Goal: Task Accomplishment & Management: Manage account settings

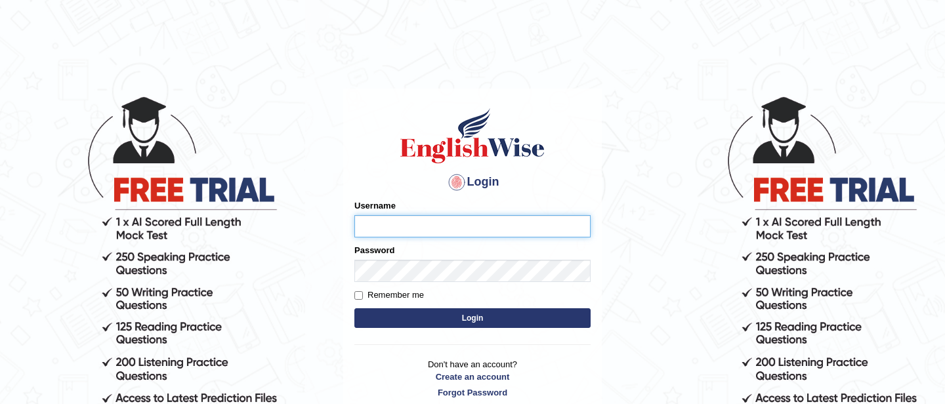
type input "Karma_2025"
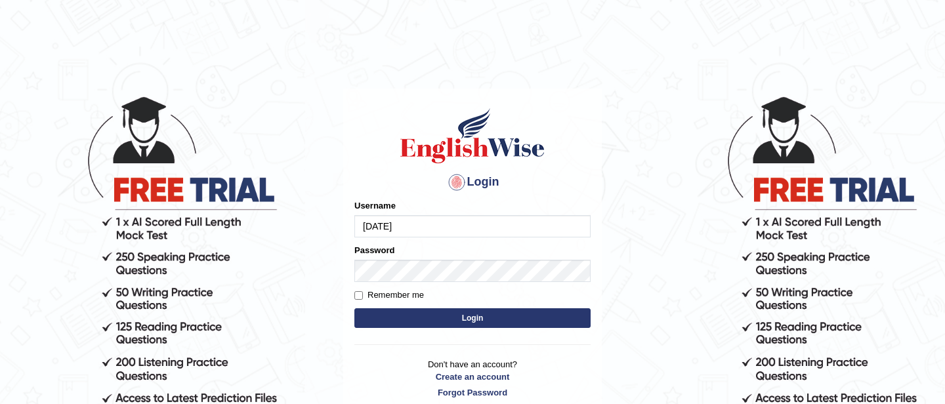
click at [500, 320] on button "Login" at bounding box center [472, 318] width 236 height 20
